Goal: Obtain resource: Download file/media

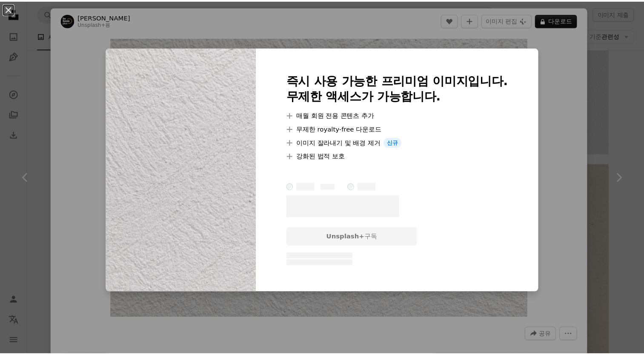
scroll to position [1661, 0]
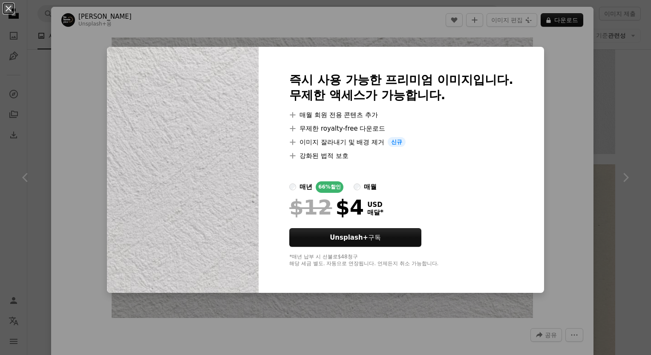
drag, startPoint x: 5, startPoint y: 7, endPoint x: 68, endPoint y: 18, distance: 63.6
click at [5, 7] on button "An X shape" at bounding box center [8, 8] width 10 height 10
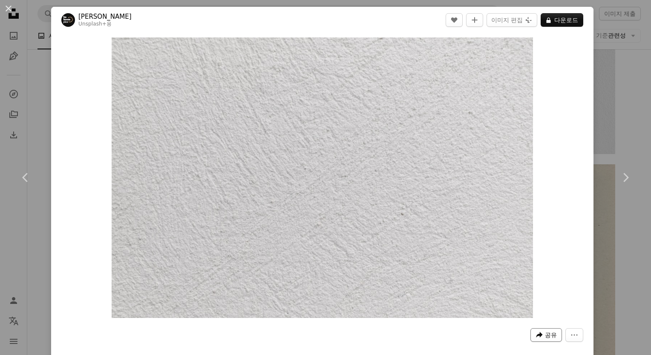
click at [545, 335] on span "공유" at bounding box center [551, 335] width 12 height 13
click at [545, 169] on dialog "An X shape Chevron left Chevron right [PERSON_NAME] Unsplash+ 용 A heart A plus …" at bounding box center [325, 177] width 651 height 355
